Goal: Information Seeking & Learning: Learn about a topic

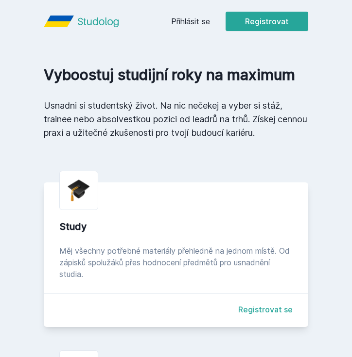
click at [174, 66] on button "Ne" at bounding box center [177, 63] width 35 height 24
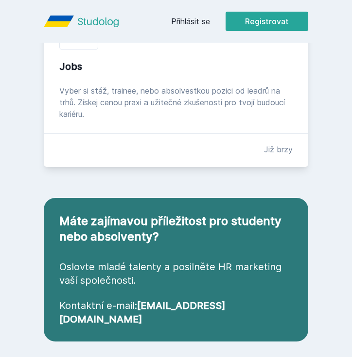
scroll to position [344, 0]
click at [196, 20] on link "Přihlásit se" at bounding box center [190, 22] width 39 height 12
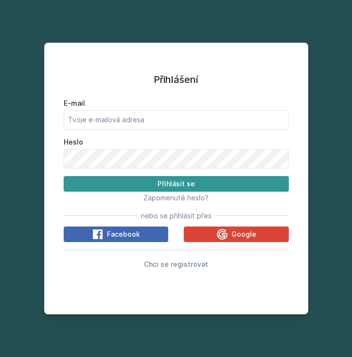
click at [177, 182] on button "Přihlásit se" at bounding box center [176, 184] width 225 height 16
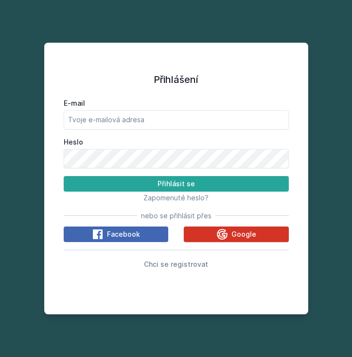
click at [214, 235] on button "Google" at bounding box center [236, 235] width 105 height 16
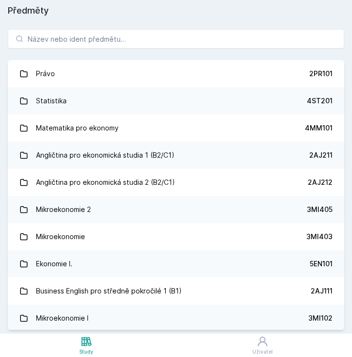
click at [149, 49] on div "Právo 2PR101 Statistika 4ST201 Matematika pro ekonomy 4MM101 Angličtina pro eko…" at bounding box center [176, 179] width 352 height 309
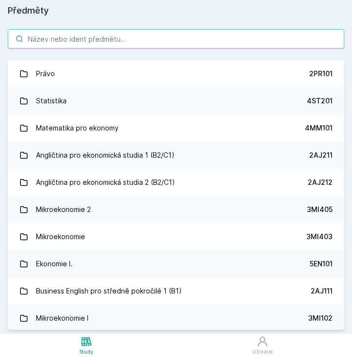
click at [144, 40] on input "search" at bounding box center [176, 38] width 336 height 19
paste input "1FU201 Účetnictví I."
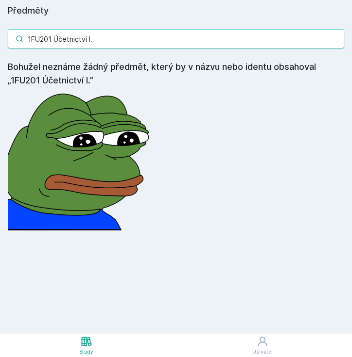
drag, startPoint x: 51, startPoint y: 39, endPoint x: 101, endPoint y: 39, distance: 49.5
click at [101, 39] on input "1FU201 Účetnictví I." at bounding box center [176, 38] width 336 height 19
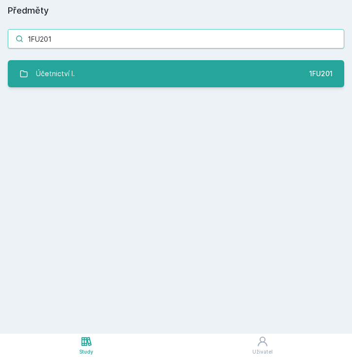
type input "1FU201"
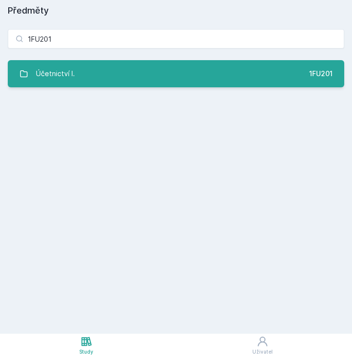
click at [146, 81] on link "Účetnictví I. 1FU201" at bounding box center [176, 73] width 336 height 27
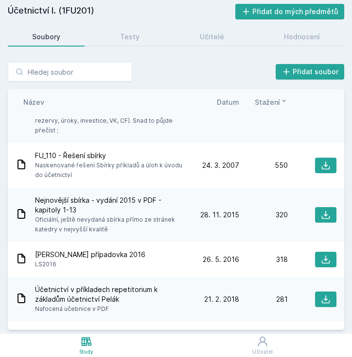
scroll to position [352, 0]
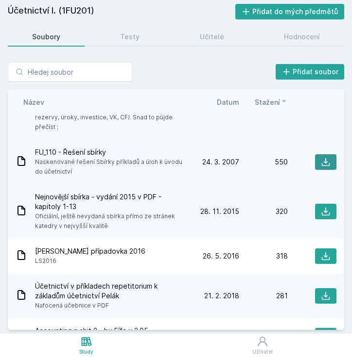
click at [323, 158] on icon at bounding box center [325, 162] width 8 height 8
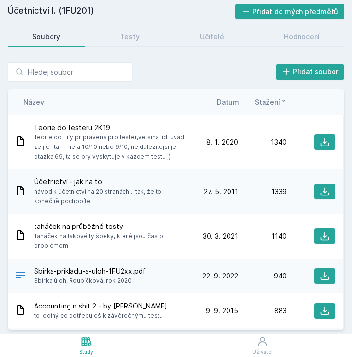
scroll to position [0, 1]
click at [224, 99] on span "Datum" at bounding box center [228, 102] width 22 height 10
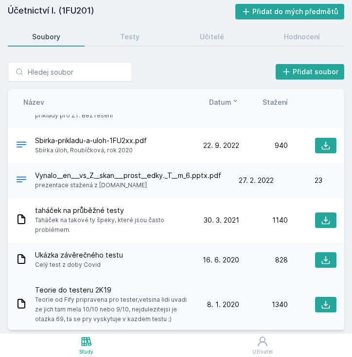
scroll to position [76, 0]
